Goal: Transaction & Acquisition: Purchase product/service

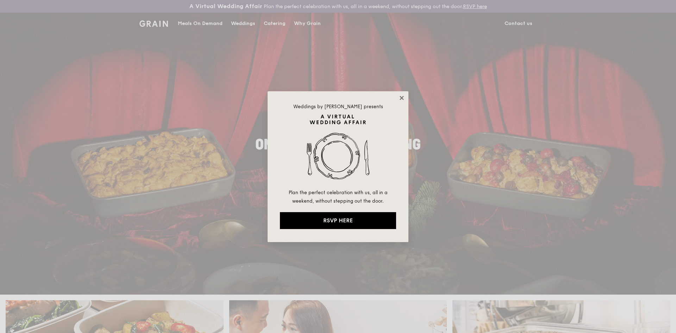
click at [402, 96] on icon at bounding box center [402, 98] width 6 height 6
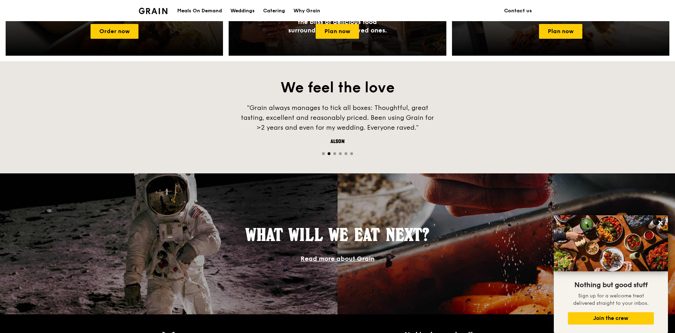
scroll to position [317, 0]
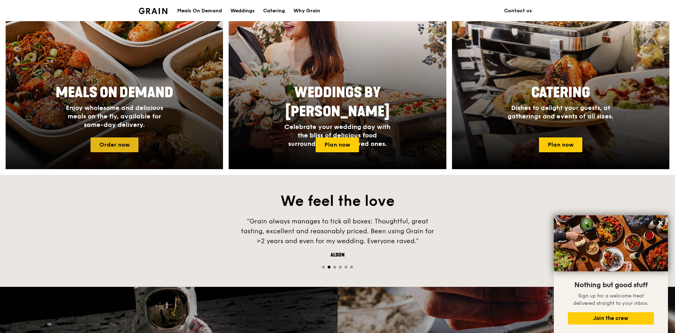
click at [119, 152] on link "Order now" at bounding box center [115, 144] width 48 height 15
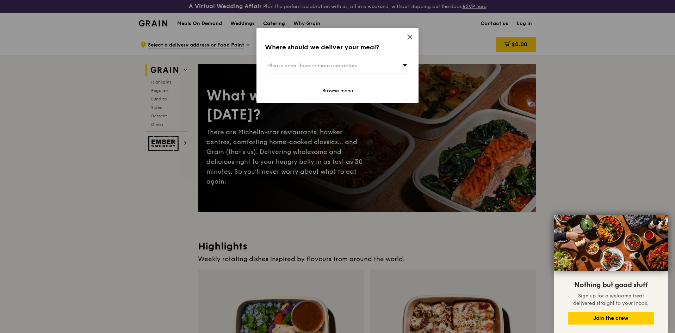
click at [413, 38] on div "Where should we deliver your meal? Please enter three or more characters Browse…" at bounding box center [337, 65] width 162 height 75
click at [410, 38] on icon at bounding box center [410, 37] width 6 height 6
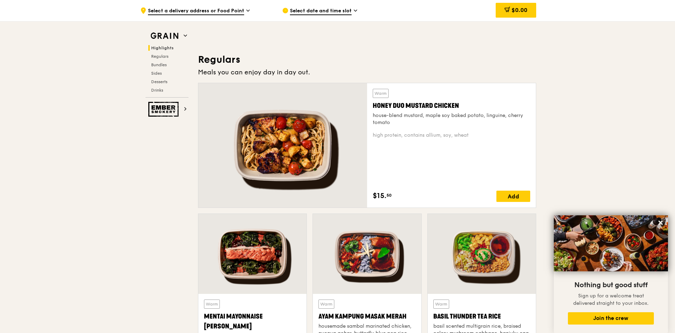
scroll to position [528, 0]
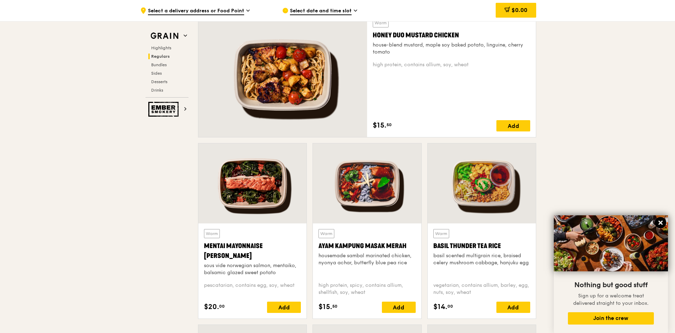
click at [662, 222] on icon at bounding box center [660, 223] width 4 height 4
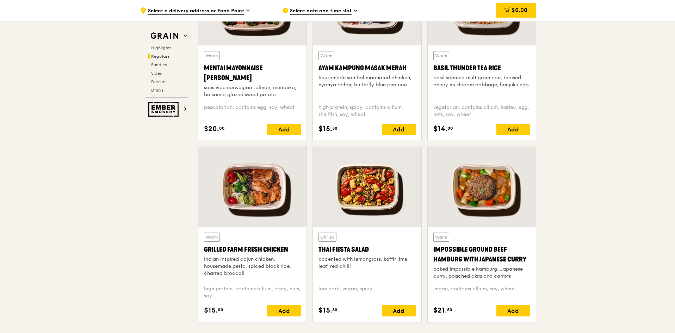
scroll to position [810, 0]
